Goal: Information Seeking & Learning: Find specific fact

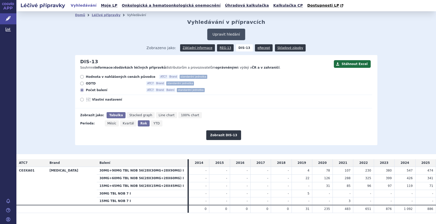
click at [224, 30] on button "Upravit hledání" at bounding box center [226, 35] width 38 height 12
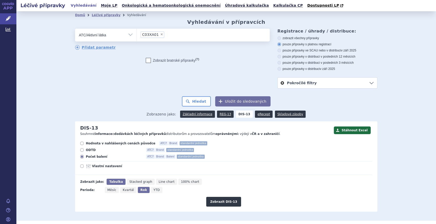
click at [158, 36] on li "× C03XA01" at bounding box center [153, 35] width 24 height 6
click at [137, 36] on select "C03XA01" at bounding box center [137, 34] width 0 height 13
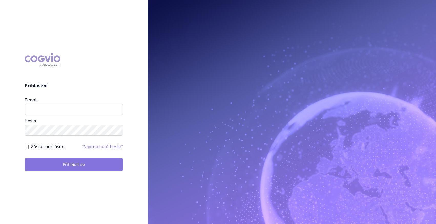
type input "marek_sebrle@accord-healthcare.com"
click at [59, 159] on form "E-mail marek_sebrle@accord-healthcare.com Heslo Zůstat přihlášen Zapomenuté hes…" at bounding box center [74, 134] width 98 height 74
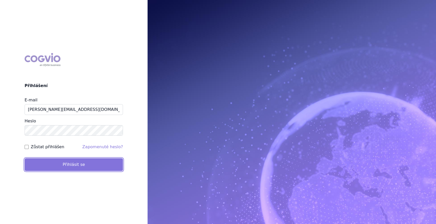
drag, startPoint x: 59, startPoint y: 162, endPoint x: 61, endPoint y: 160, distance: 3.4
click at [59, 162] on button "Přihlásit se" at bounding box center [74, 164] width 98 height 13
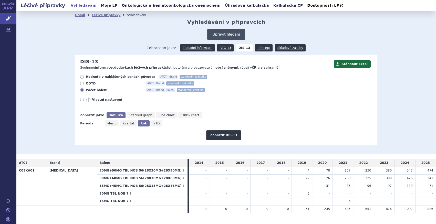
click at [226, 32] on button "Upravit hledání" at bounding box center [226, 35] width 38 height 12
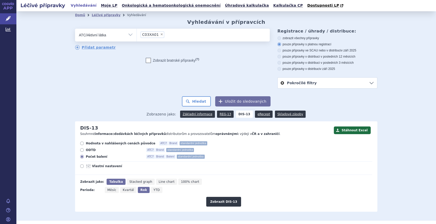
click at [155, 33] on li "× C03XA01" at bounding box center [153, 35] width 24 height 6
click at [137, 33] on select "C03XA01" at bounding box center [137, 34] width 0 height 13
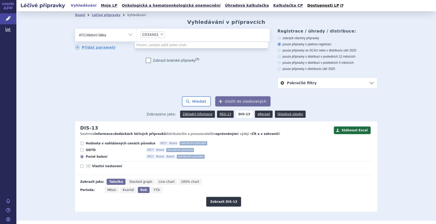
click at [155, 34] on li "× C03XA01" at bounding box center [153, 35] width 24 height 6
click at [137, 34] on select "C03XA01" at bounding box center [137, 34] width 0 height 13
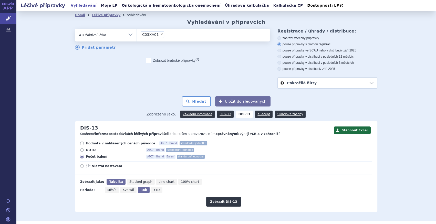
click at [160, 34] on span "×" at bounding box center [161, 34] width 3 height 3
click at [137, 34] on select "C03XA01" at bounding box center [137, 34] width 0 height 13
select select
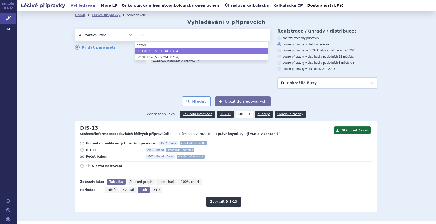
type input "pazop"
select select "L01EX03"
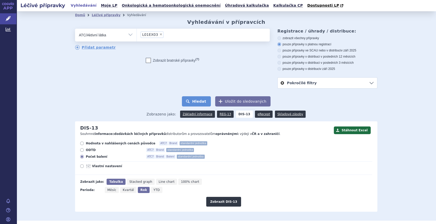
click at [204, 97] on button "Hledat" at bounding box center [196, 101] width 29 height 10
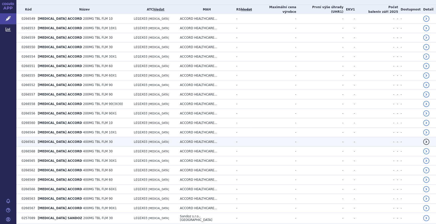
scroll to position [256, 0]
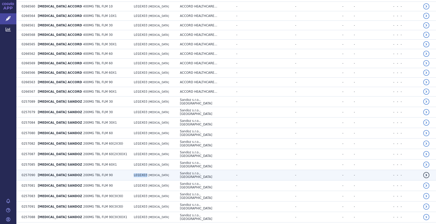
drag, startPoint x: 126, startPoint y: 164, endPoint x: 139, endPoint y: 165, distance: 13.1
click at [139, 170] on td "L01EX03 [MEDICAL_DATA]" at bounding box center [154, 175] width 46 height 11
copy span "L01EX03"
